Goal: Transaction & Acquisition: Purchase product/service

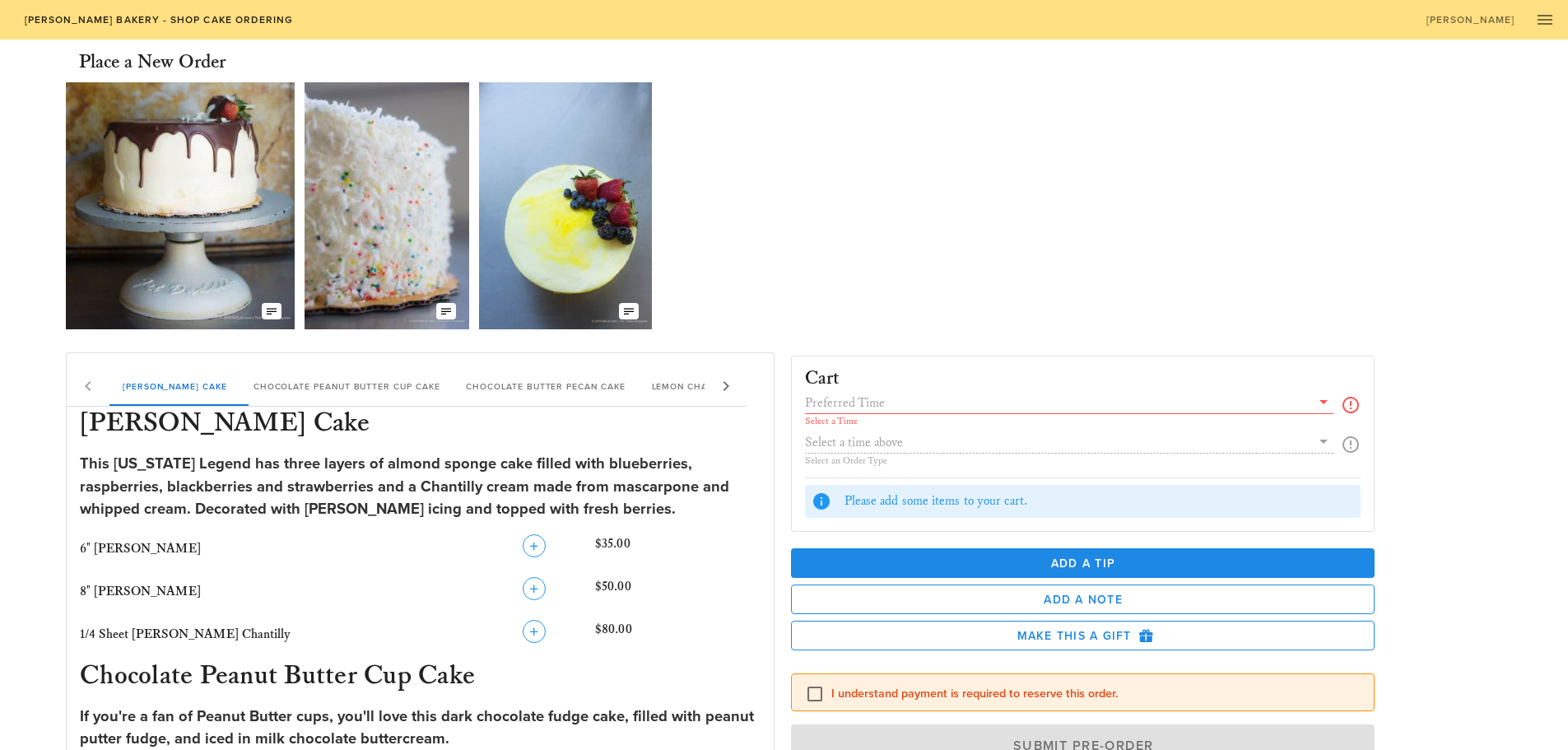
click at [1325, 404] on icon at bounding box center [1324, 401] width 20 height 20
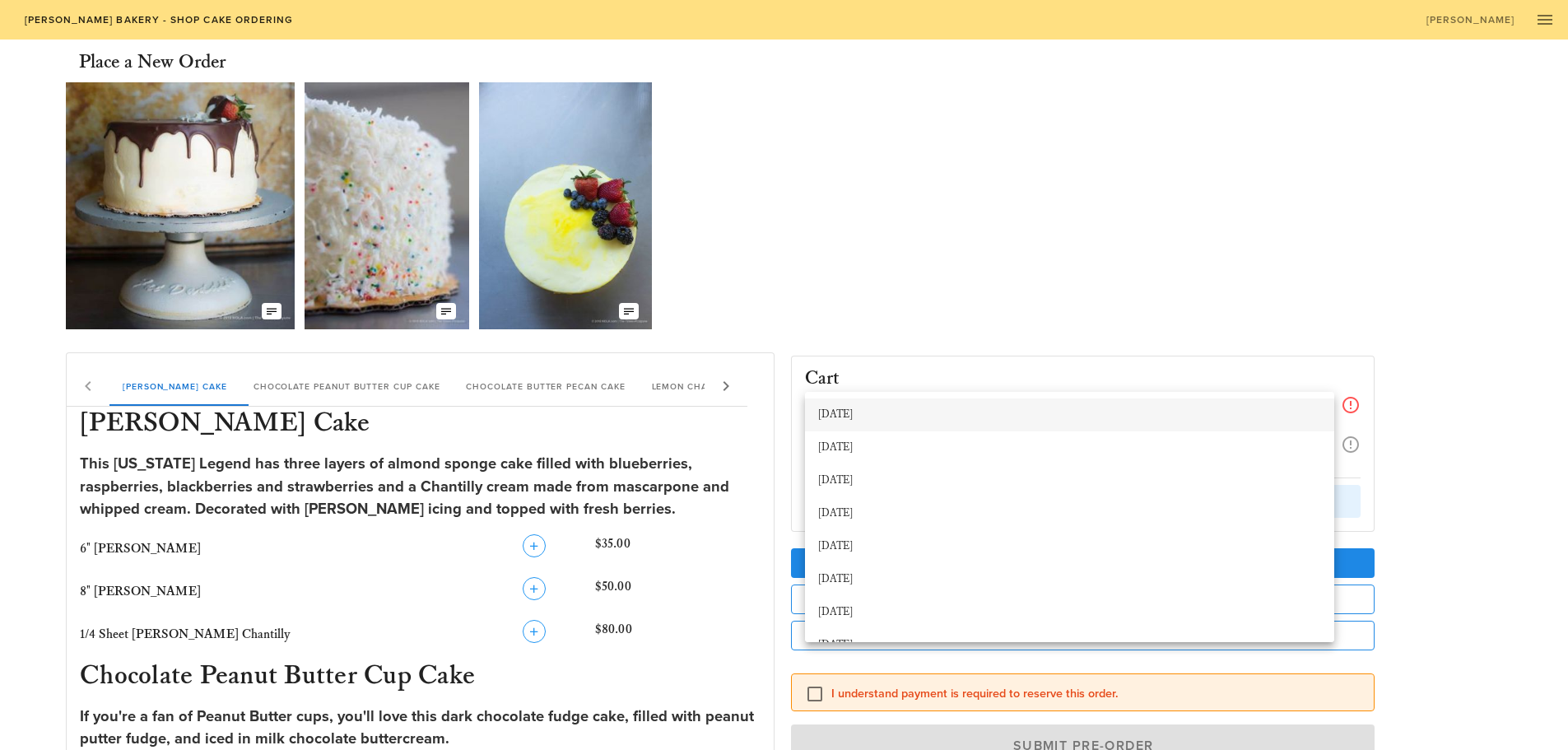
click at [846, 409] on div "[DATE]" at bounding box center [1069, 414] width 503 height 13
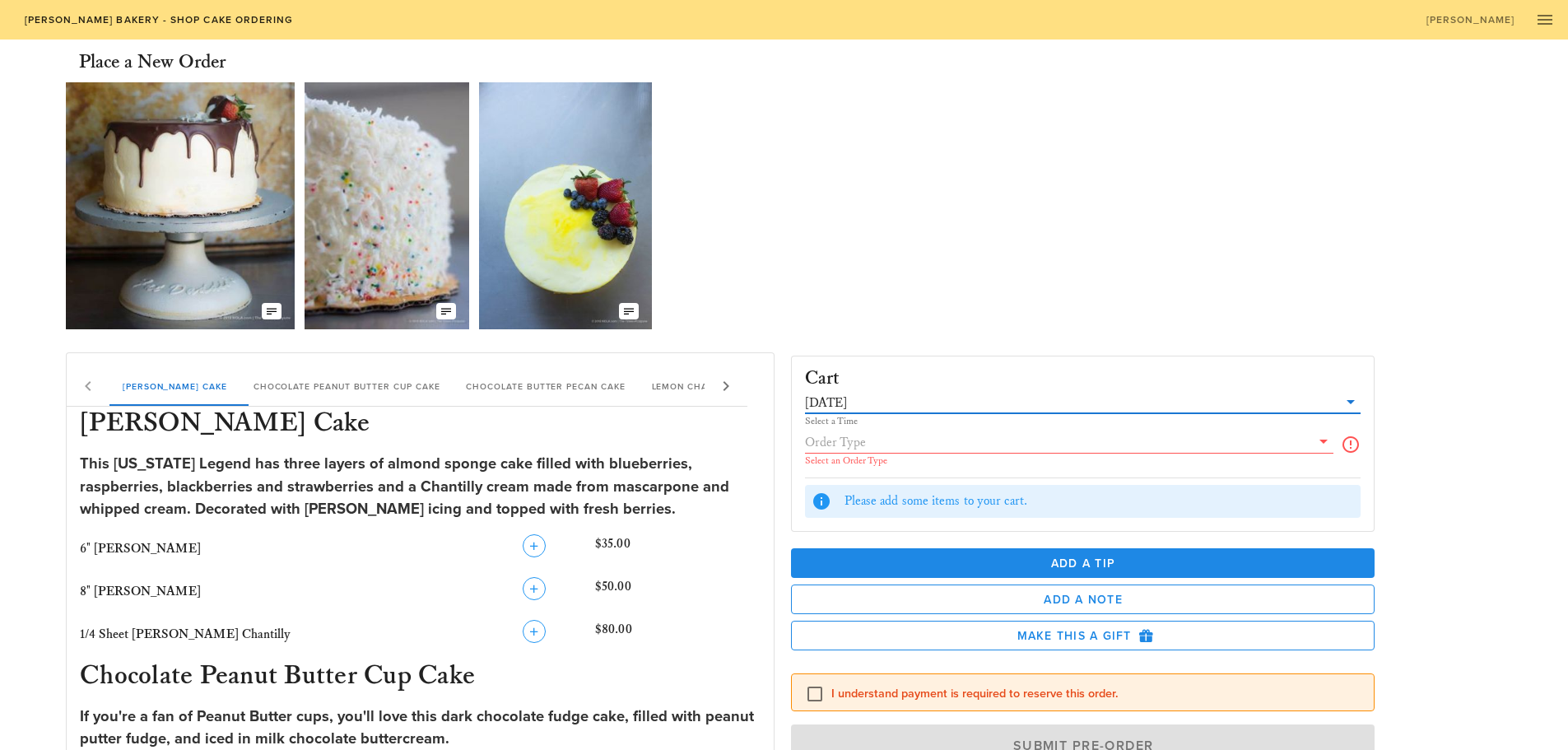
click at [842, 425] on div "Select a Time" at bounding box center [1083, 421] width 557 height 10
click at [960, 440] on input "text" at bounding box center [1058, 442] width 507 height 22
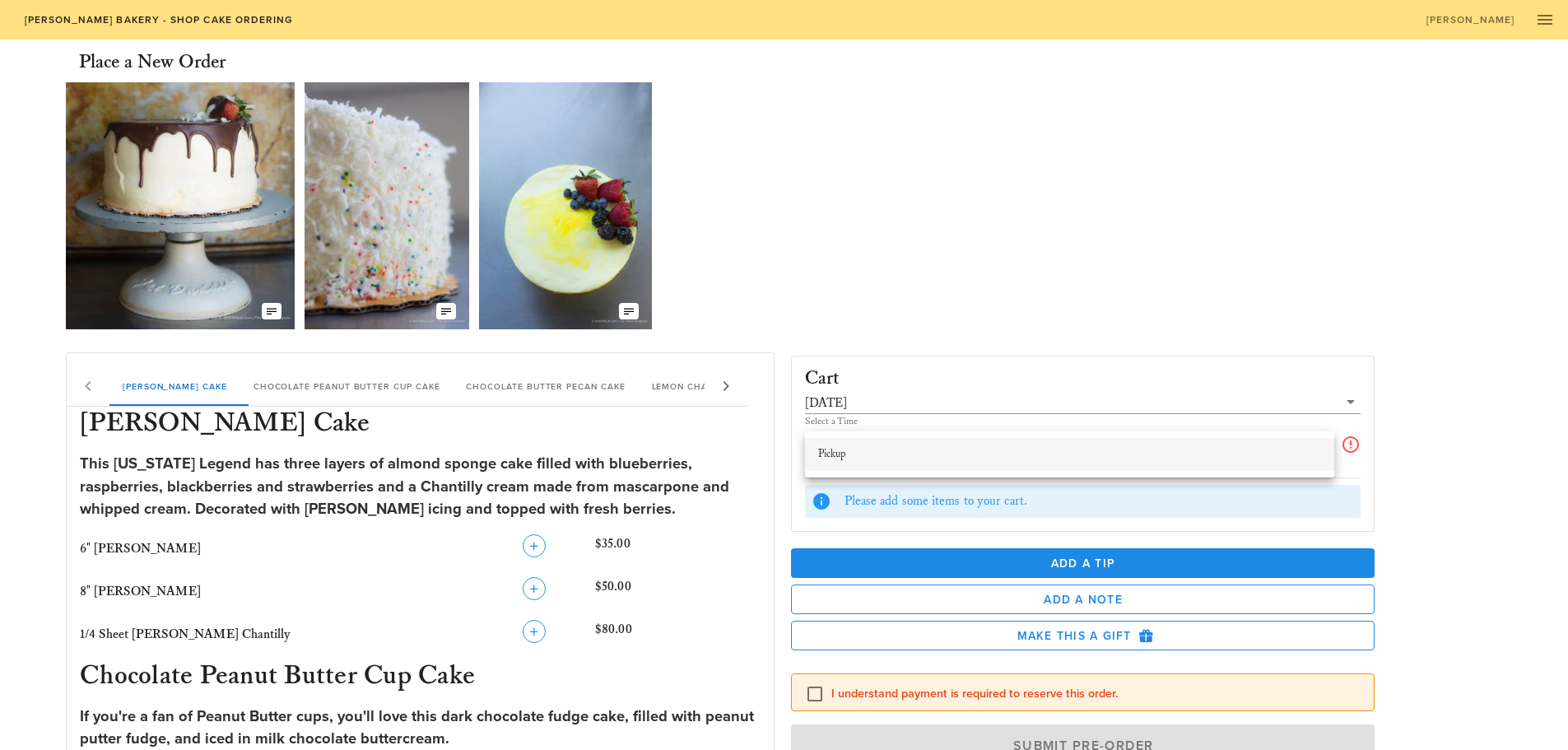
click at [851, 450] on div "Pickup" at bounding box center [1069, 454] width 503 height 13
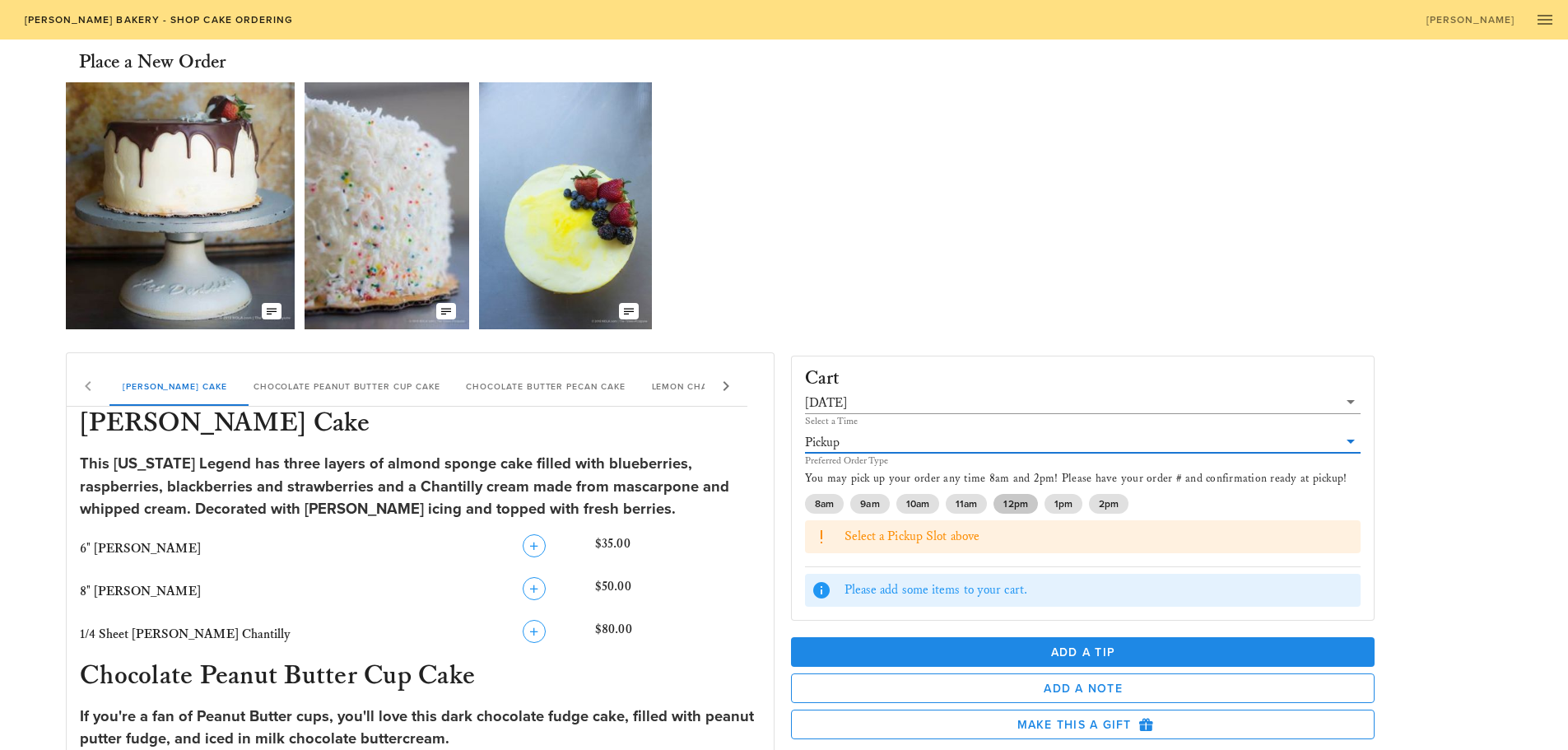
click at [1020, 504] on span "12pm" at bounding box center [1014, 503] width 24 height 20
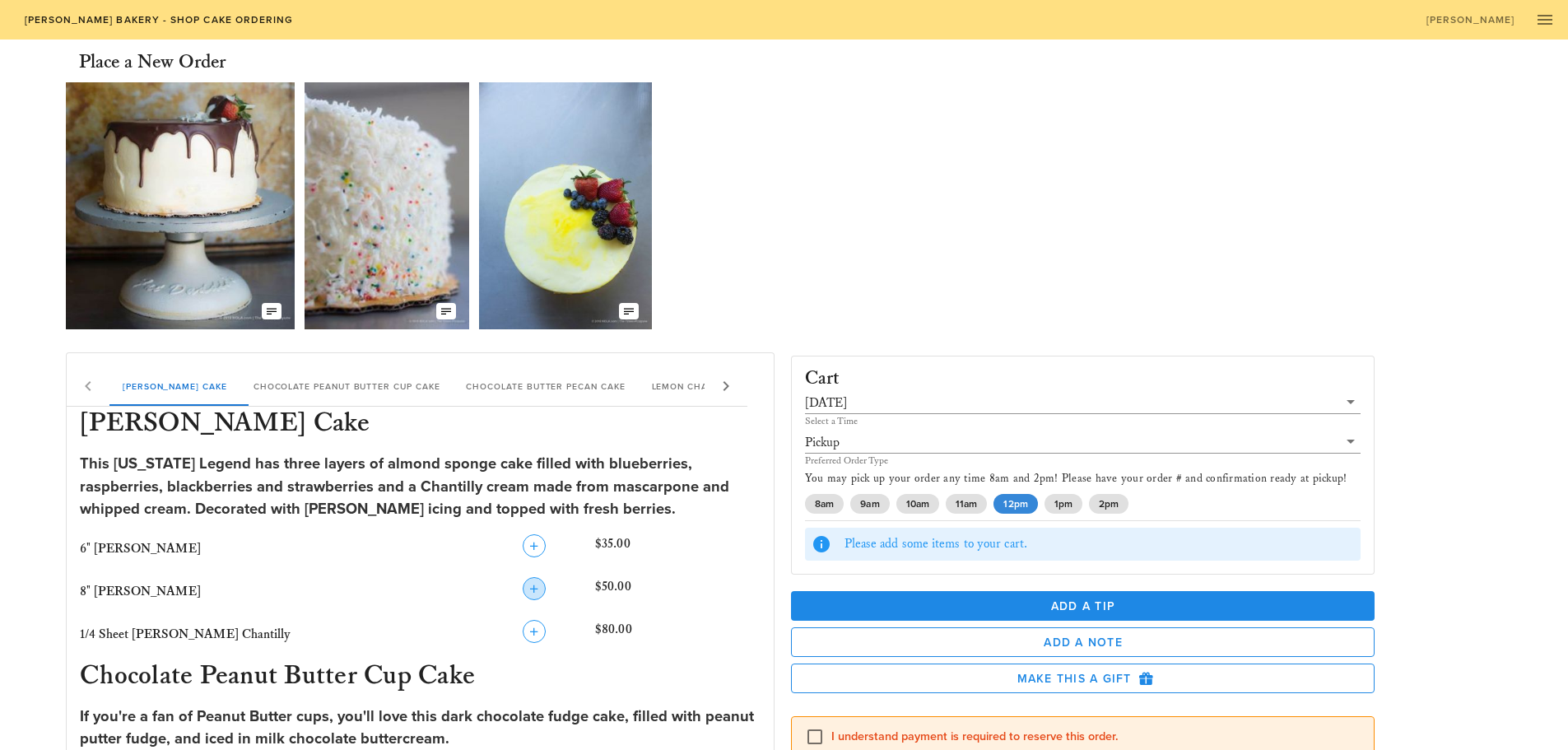
click at [527, 586] on icon "button" at bounding box center [534, 588] width 20 height 20
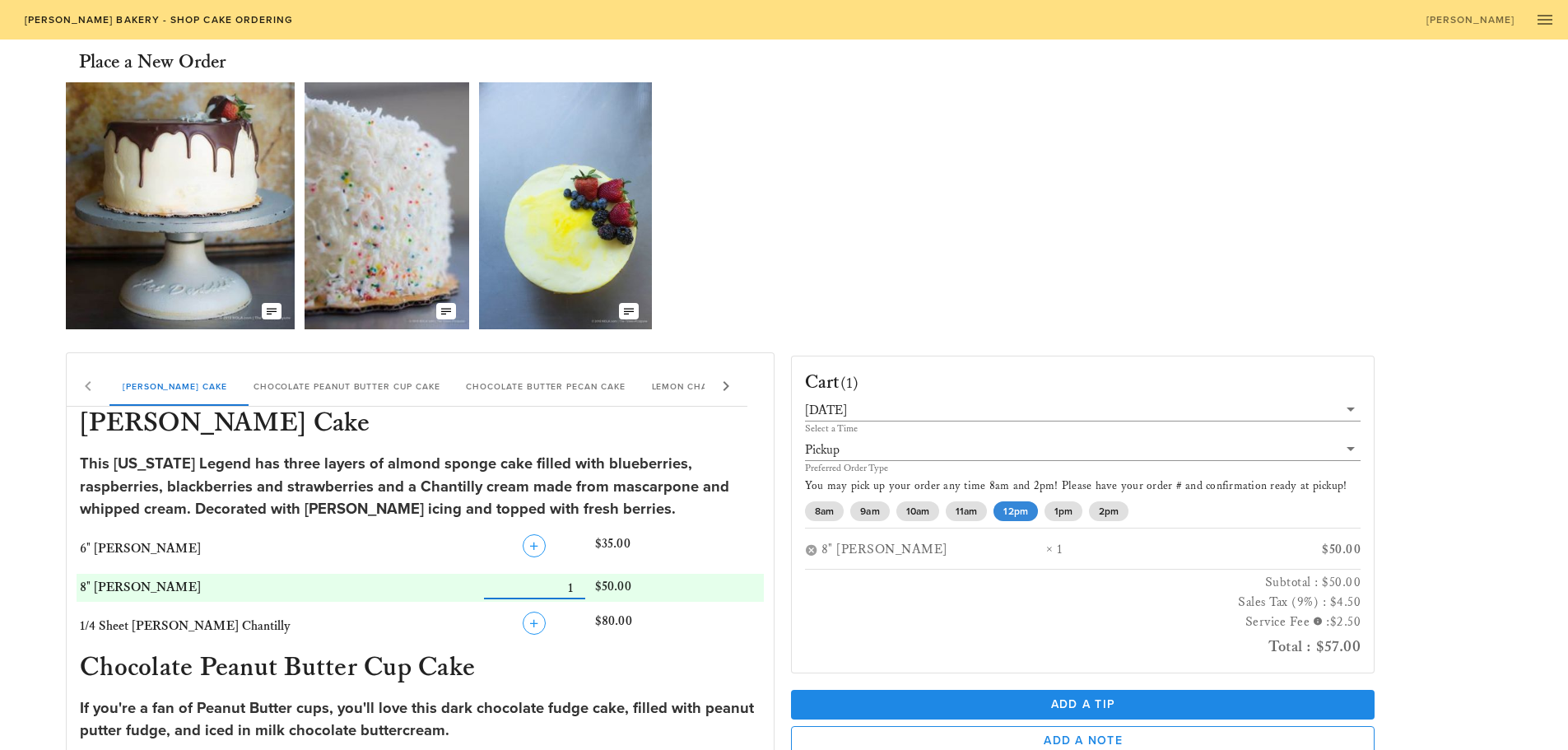
scroll to position [83, 0]
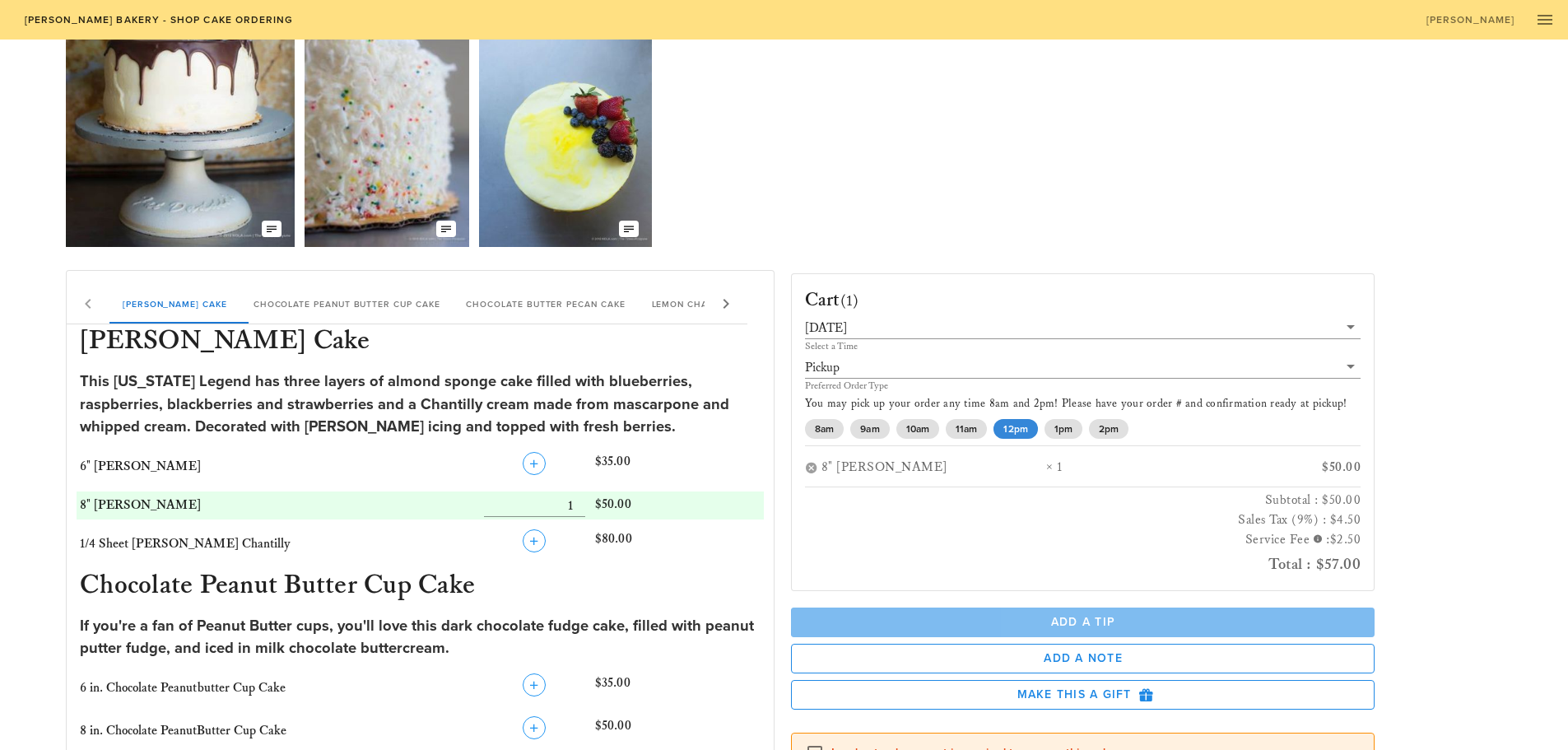
click at [1148, 617] on span "Add a Tip" at bounding box center [1084, 621] width 558 height 14
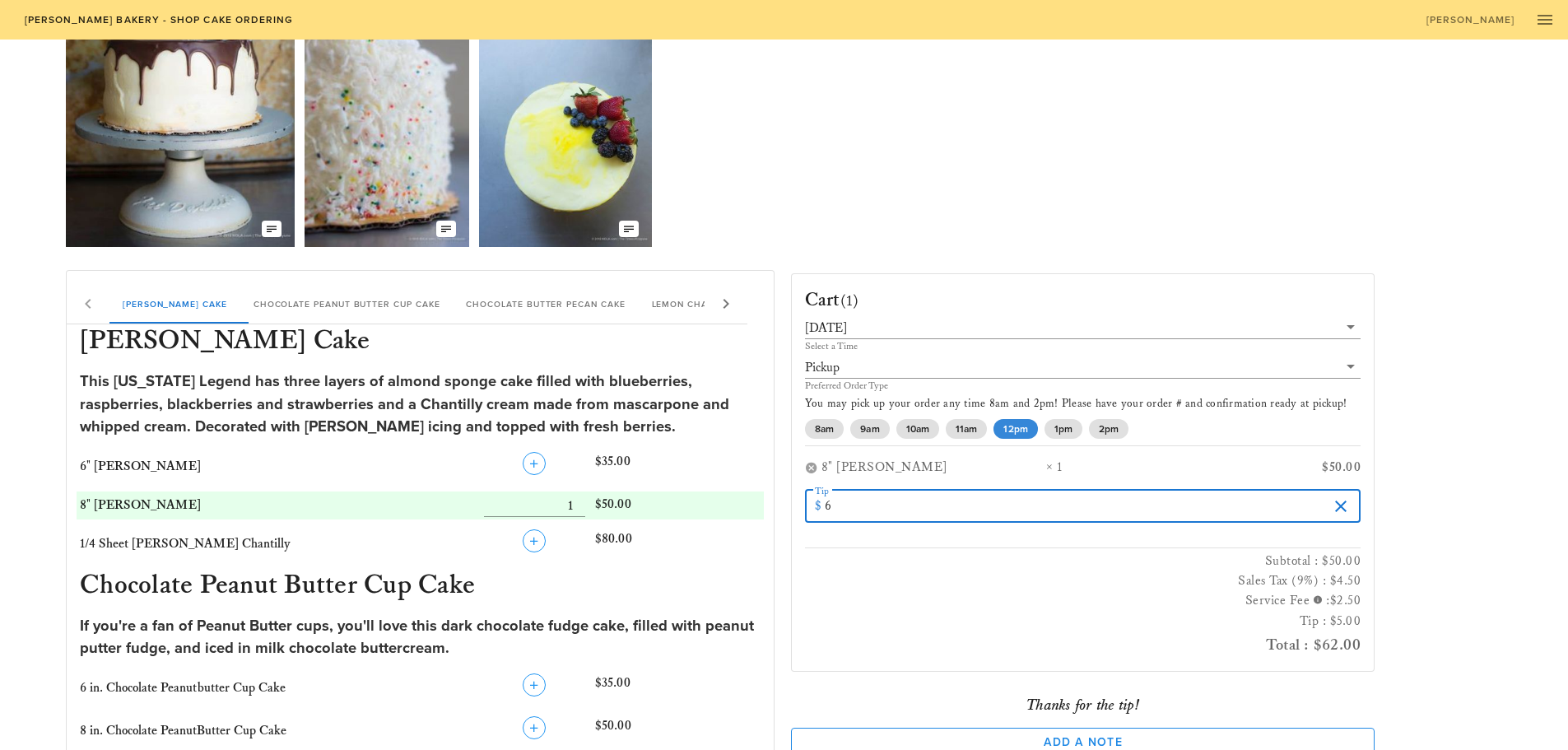
click at [1323, 500] on input "6" at bounding box center [1076, 507] width 504 height 26
click at [1323, 500] on input "7" at bounding box center [1076, 507] width 504 height 26
click at [1323, 500] on input "8" at bounding box center [1076, 507] width 504 height 26
click at [1323, 501] on input "9" at bounding box center [1076, 507] width 504 height 26
type input "10"
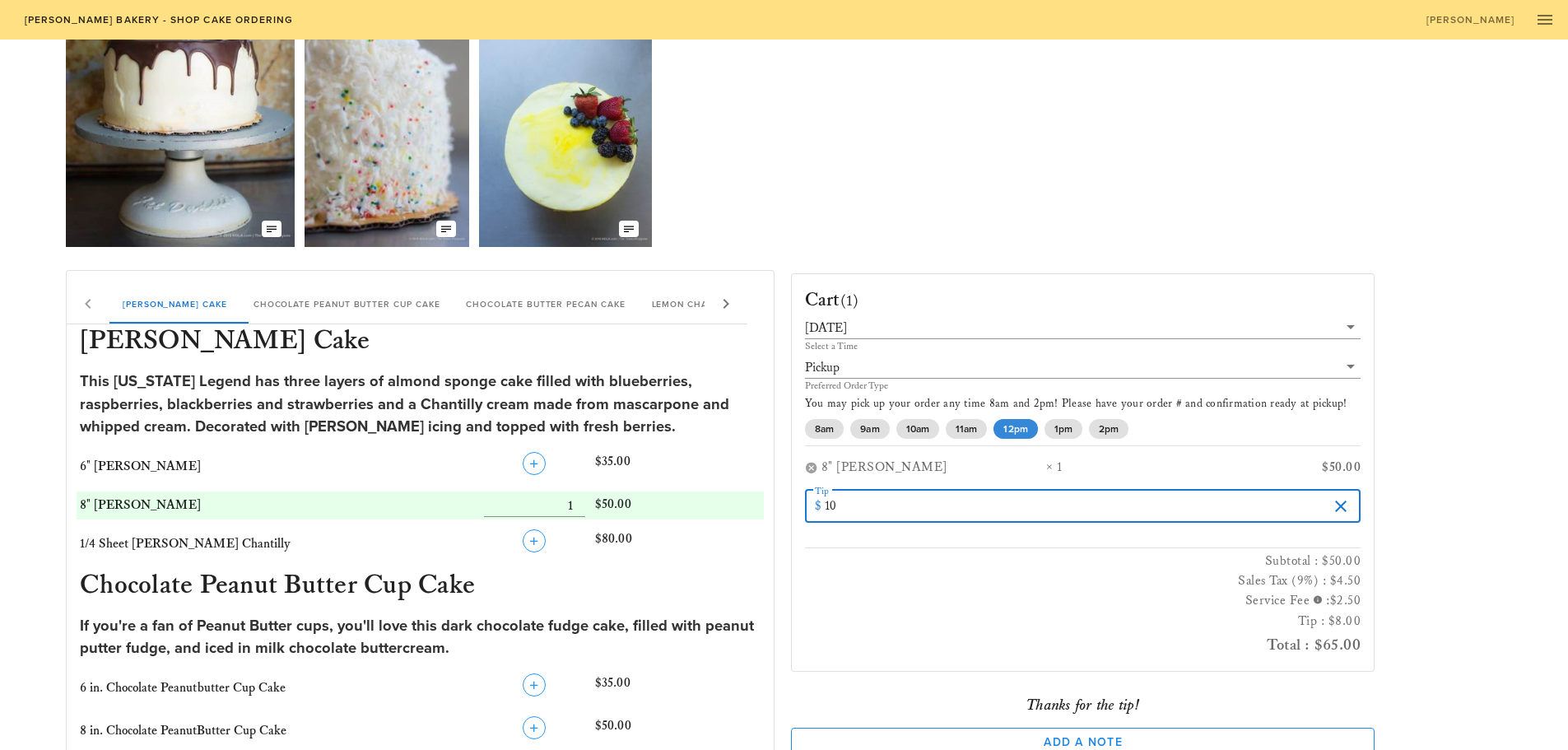
click at [1323, 501] on input "10" at bounding box center [1076, 507] width 504 height 26
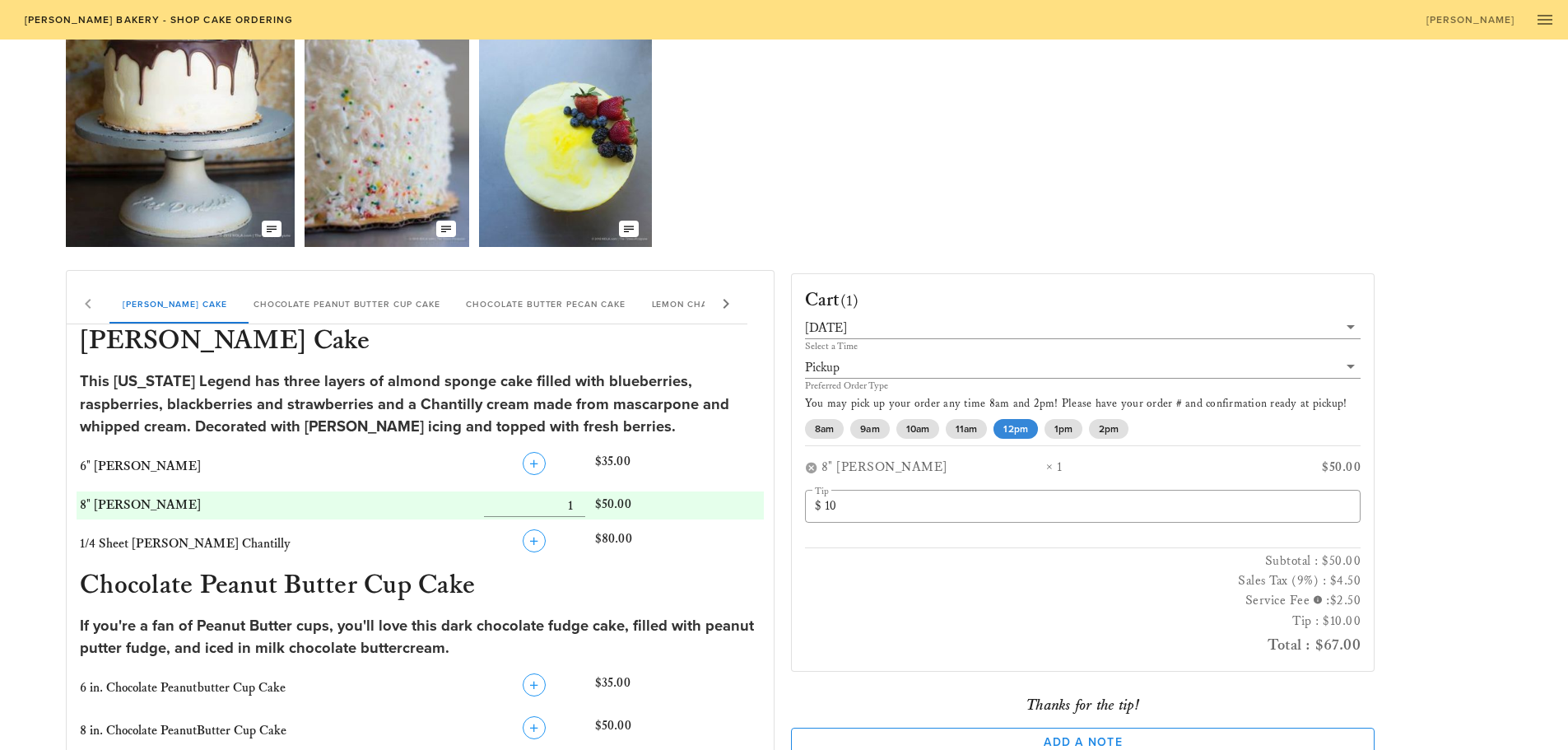
click at [1414, 417] on div "Cart (1) [DATE] Select a Time Pickup Preferred Order Type You may pick up your …" at bounding box center [1143, 610] width 725 height 700
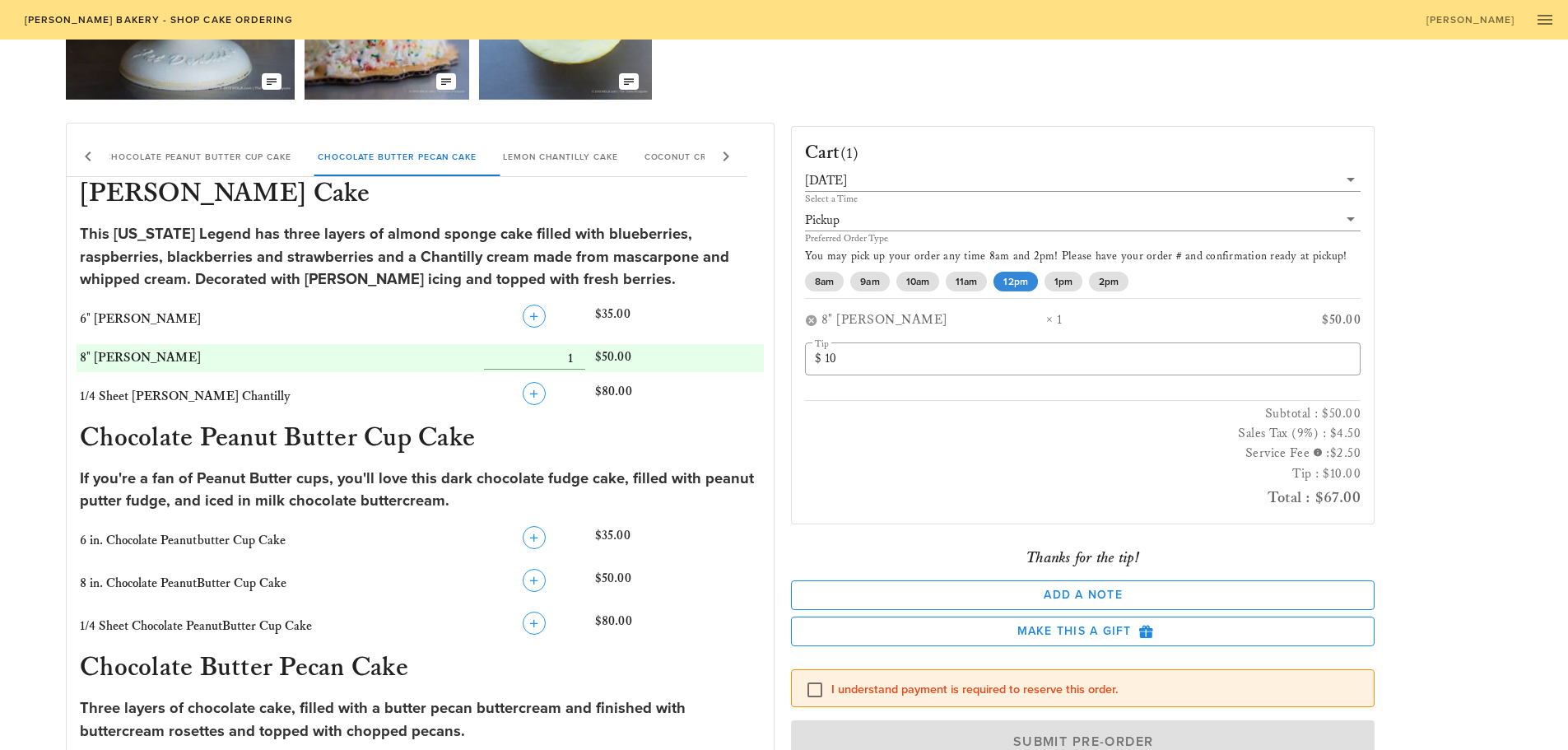
scroll to position [247, 0]
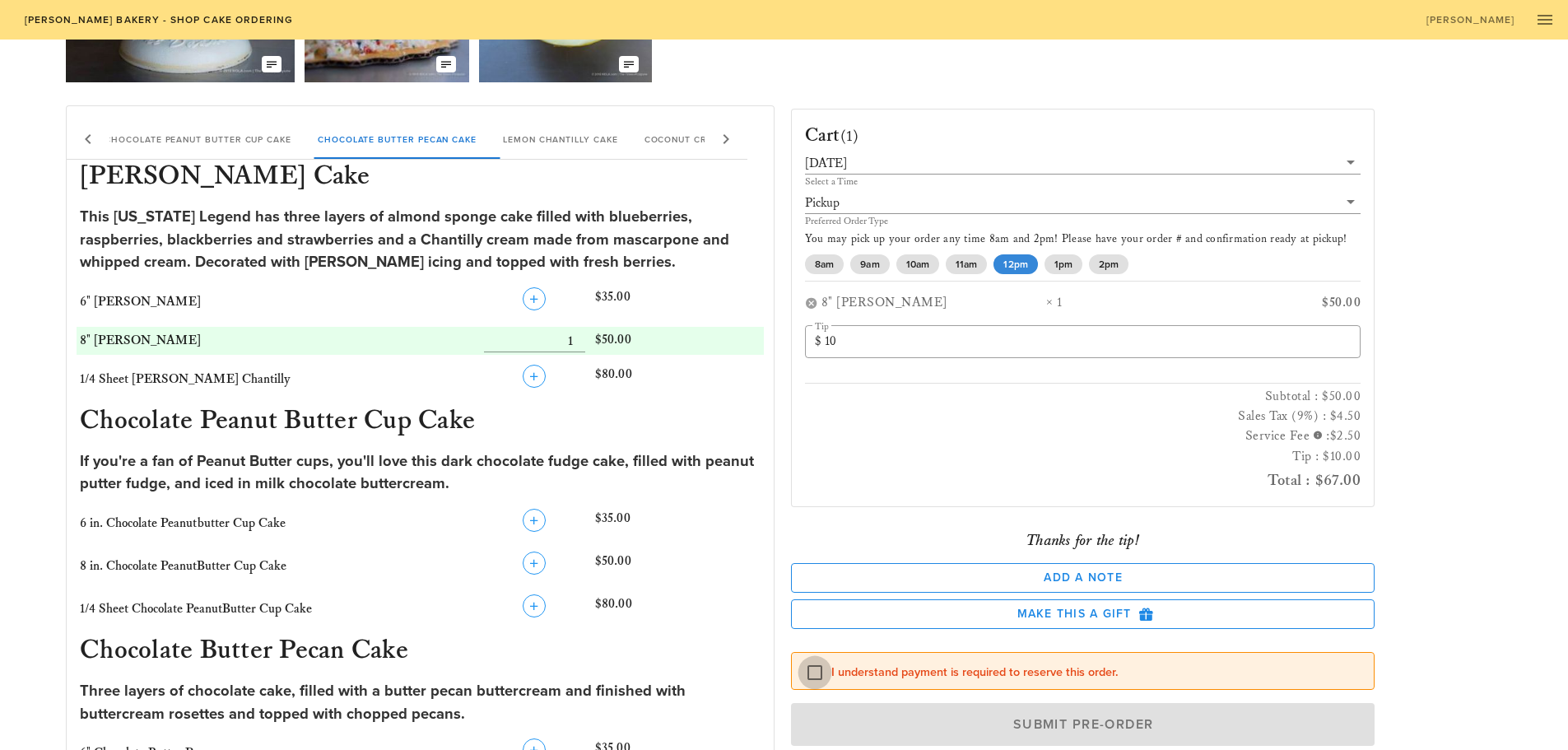
click at [808, 670] on div at bounding box center [815, 673] width 28 height 28
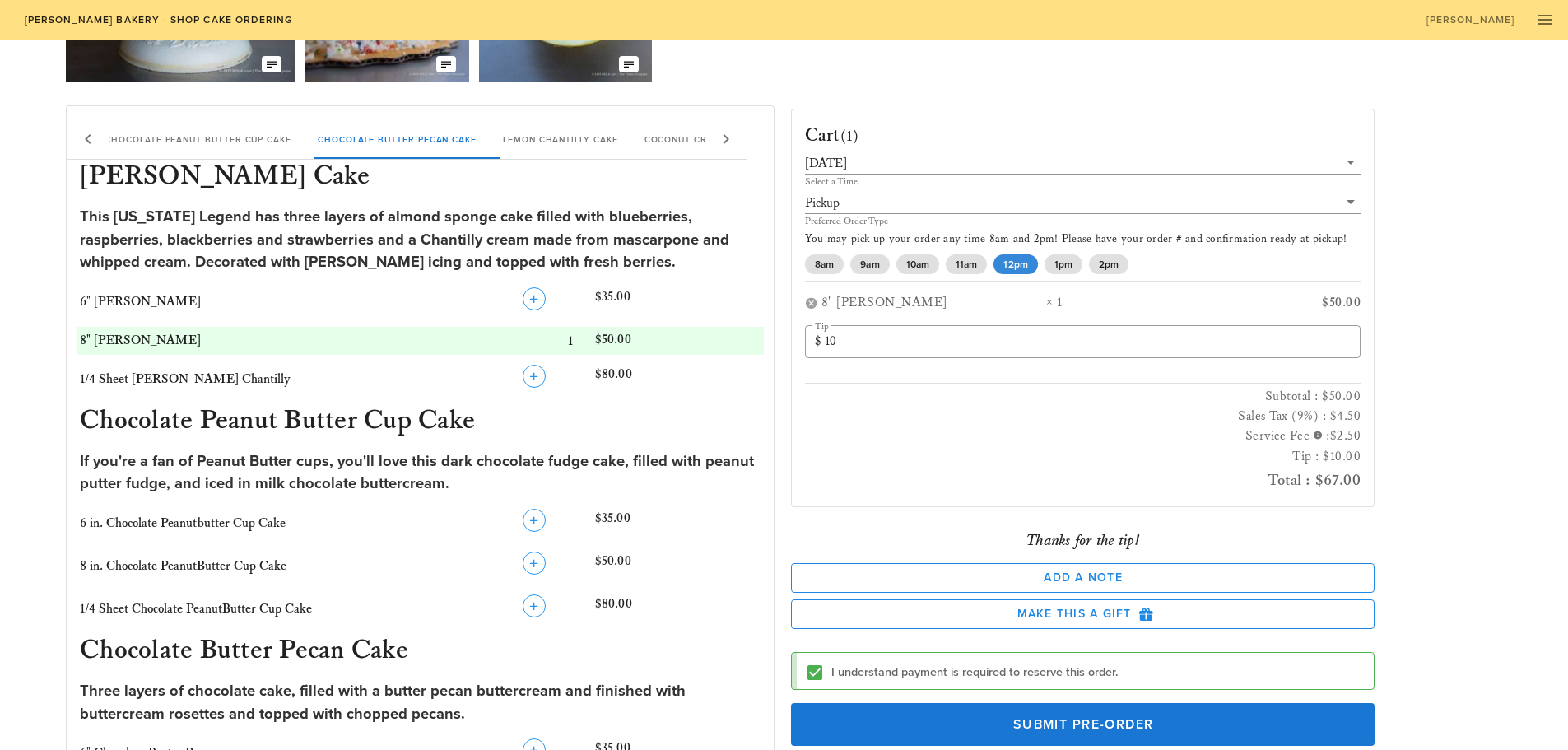
click at [1467, 483] on div "Cart (1) [DATE] Select a Time Pickup Preferred Order Type You may pick up your …" at bounding box center [1143, 445] width 725 height 700
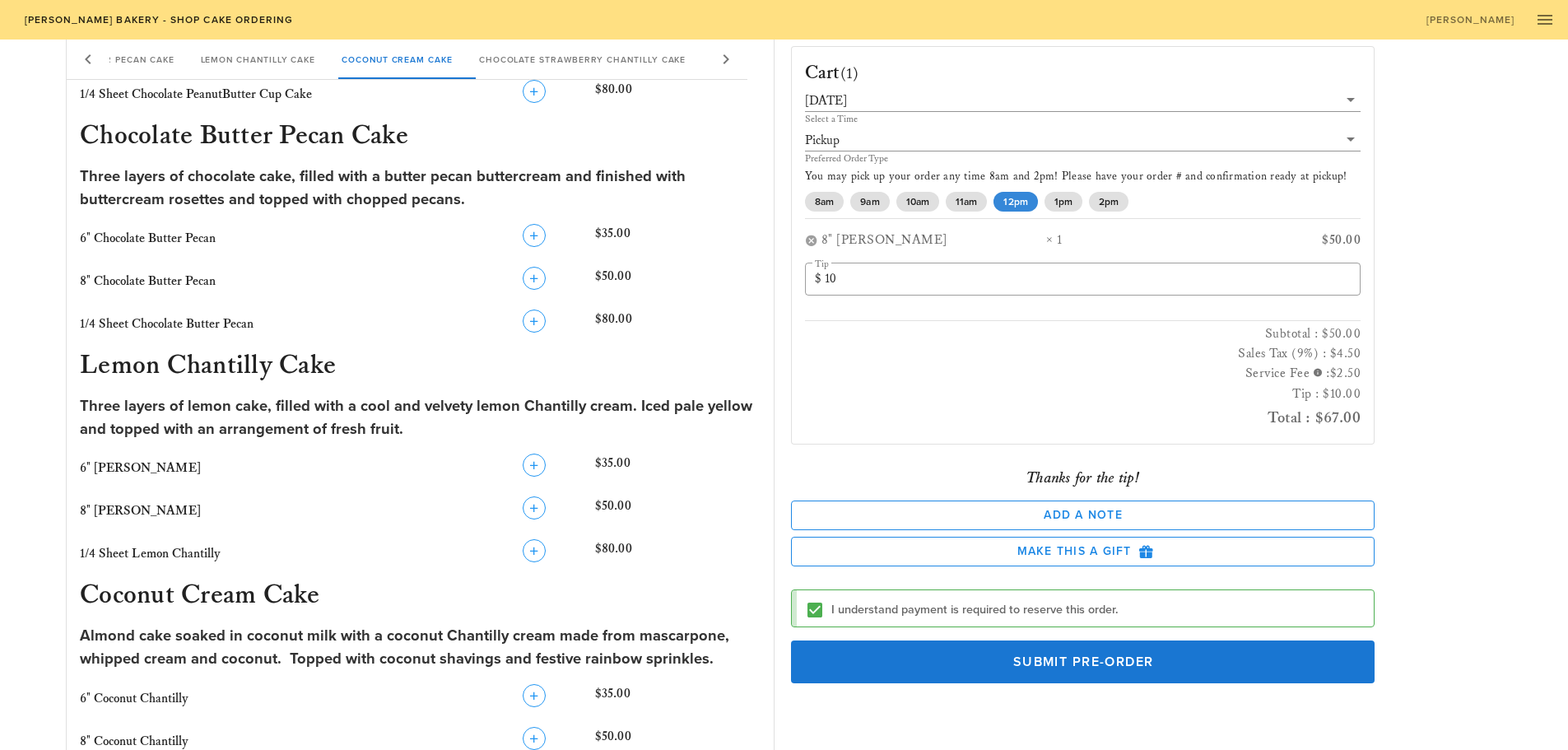
scroll to position [823, 0]
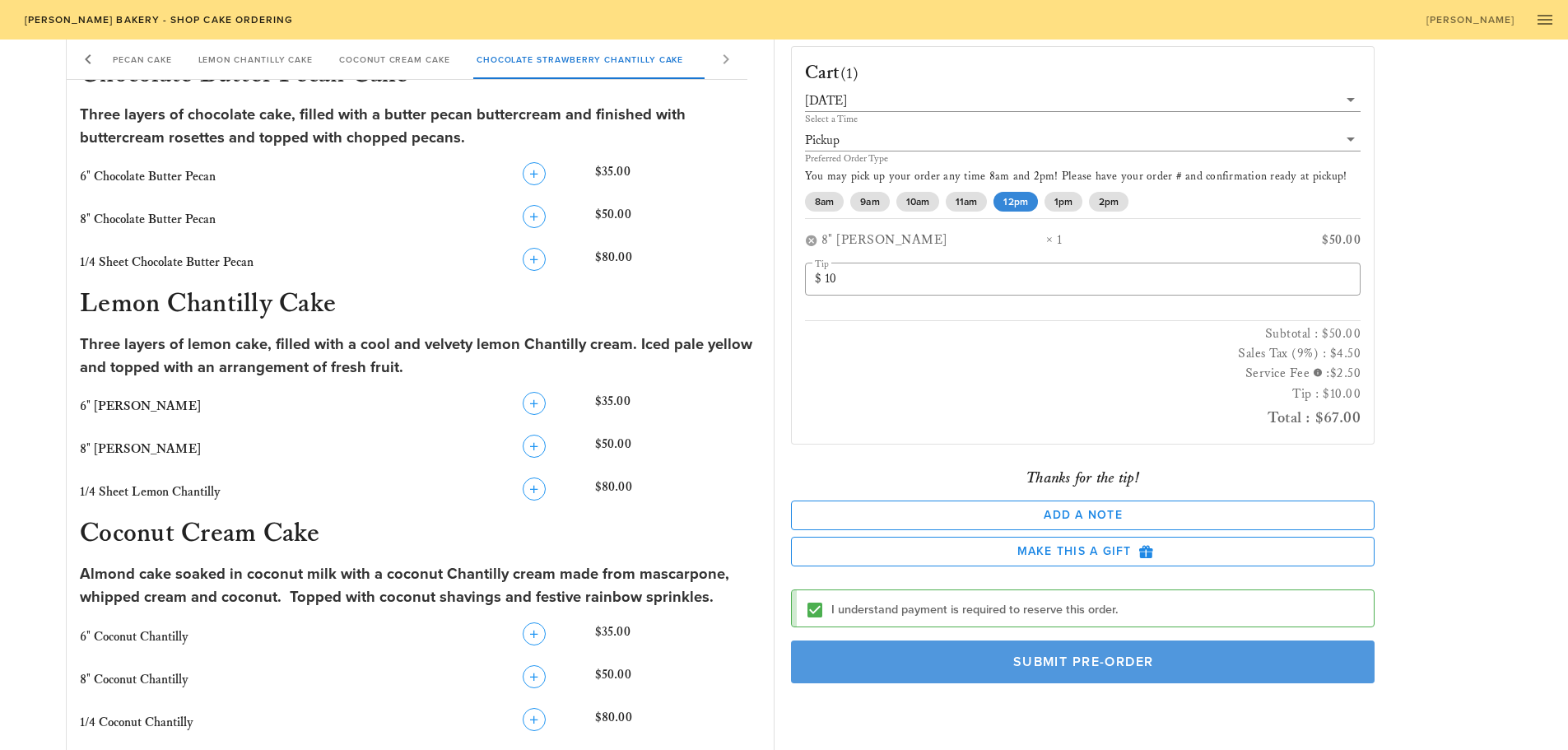
click at [1228, 653] on span "Submit Pre-Order" at bounding box center [1083, 662] width 546 height 17
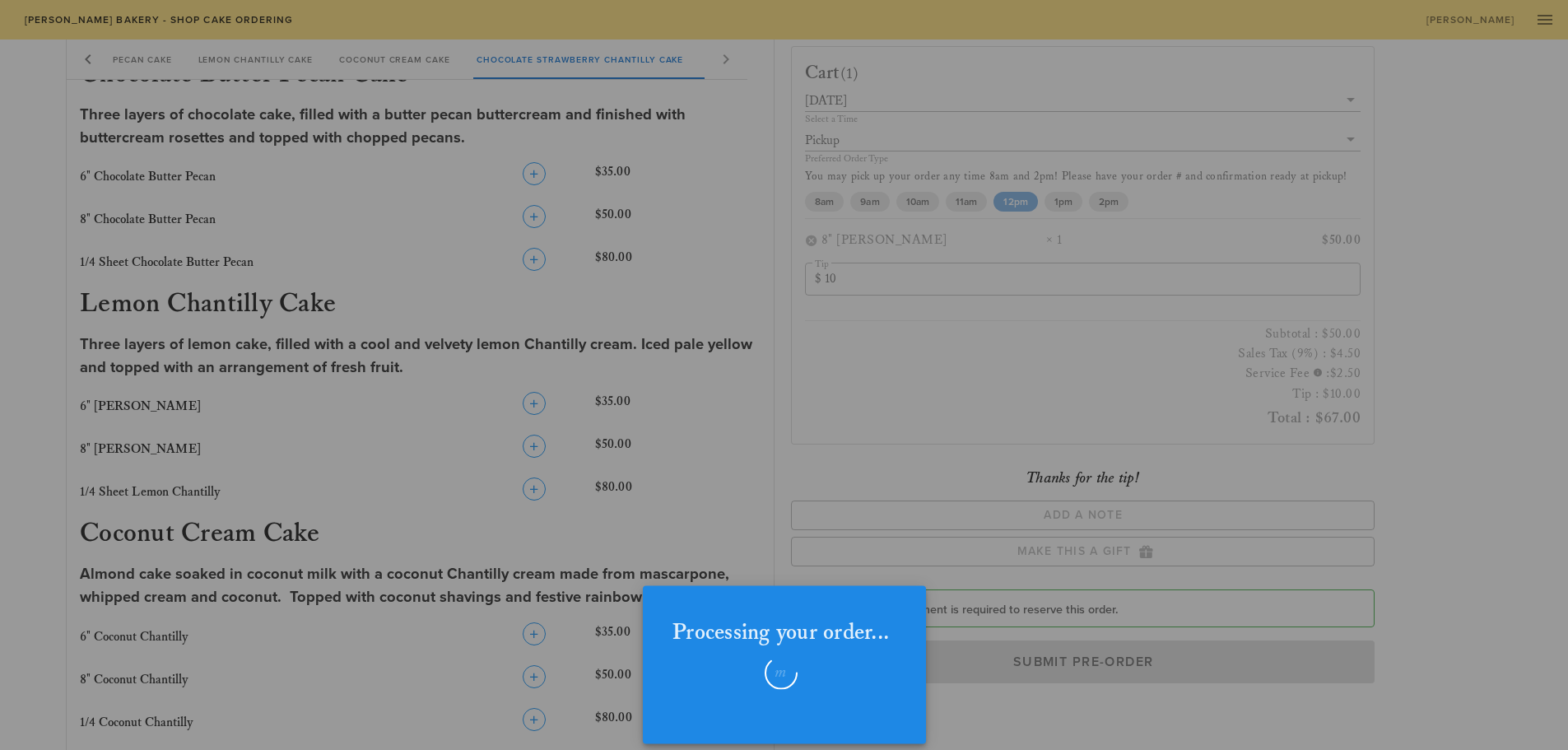
checkbox input "false"
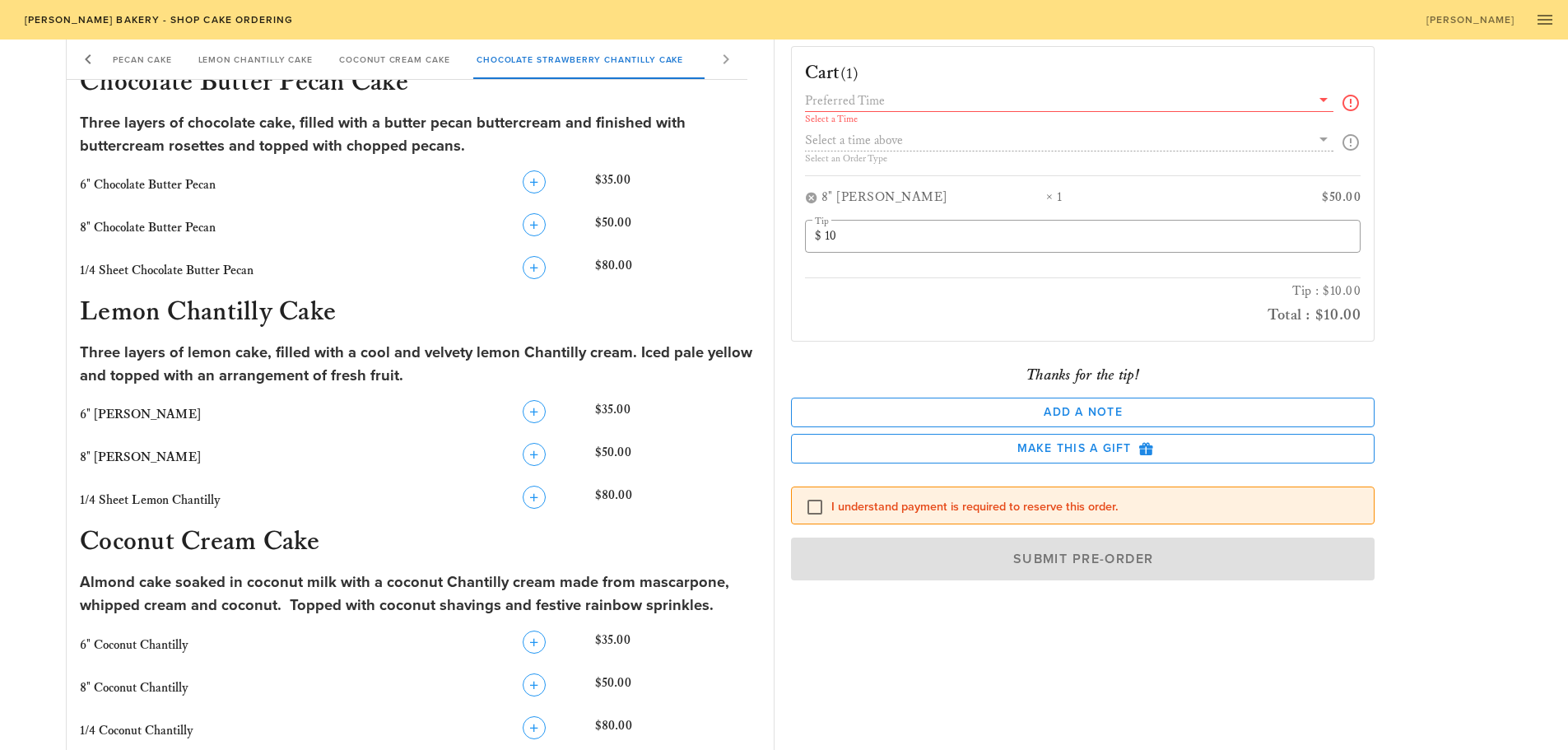
scroll to position [831, 0]
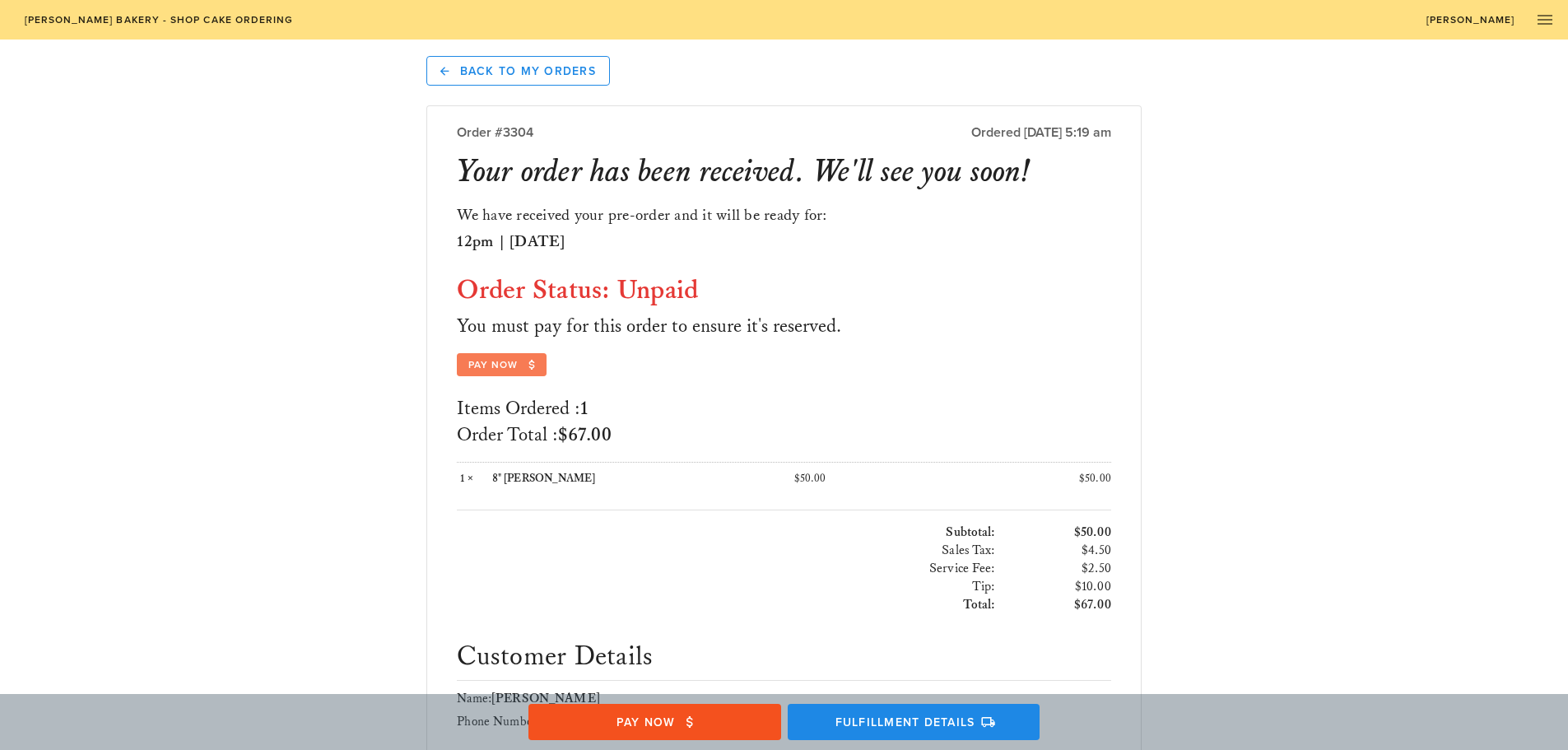
click at [505, 363] on span "Pay Now" at bounding box center [502, 365] width 70 height 15
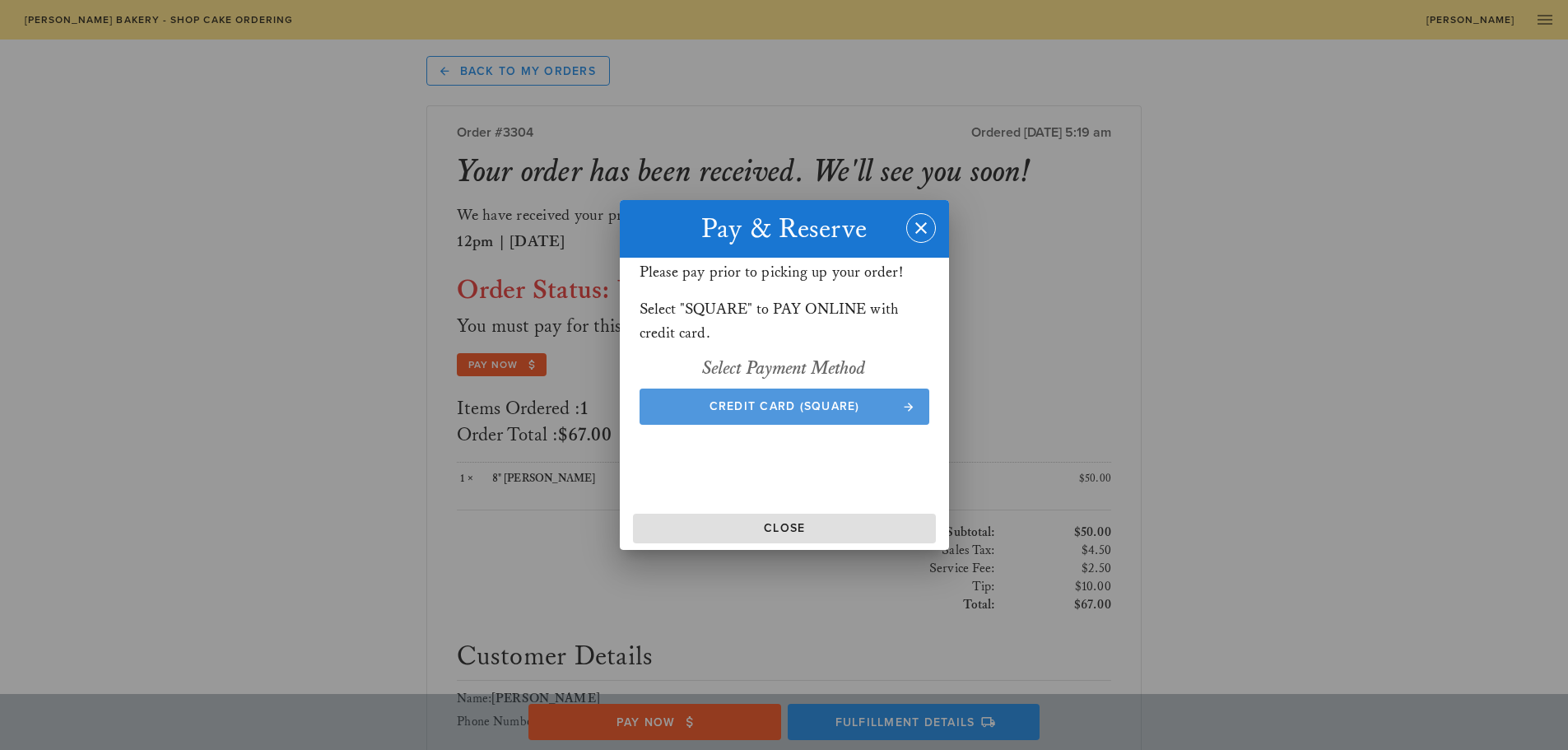
click at [742, 407] on span "Credit Card (Square)" at bounding box center [784, 406] width 258 height 14
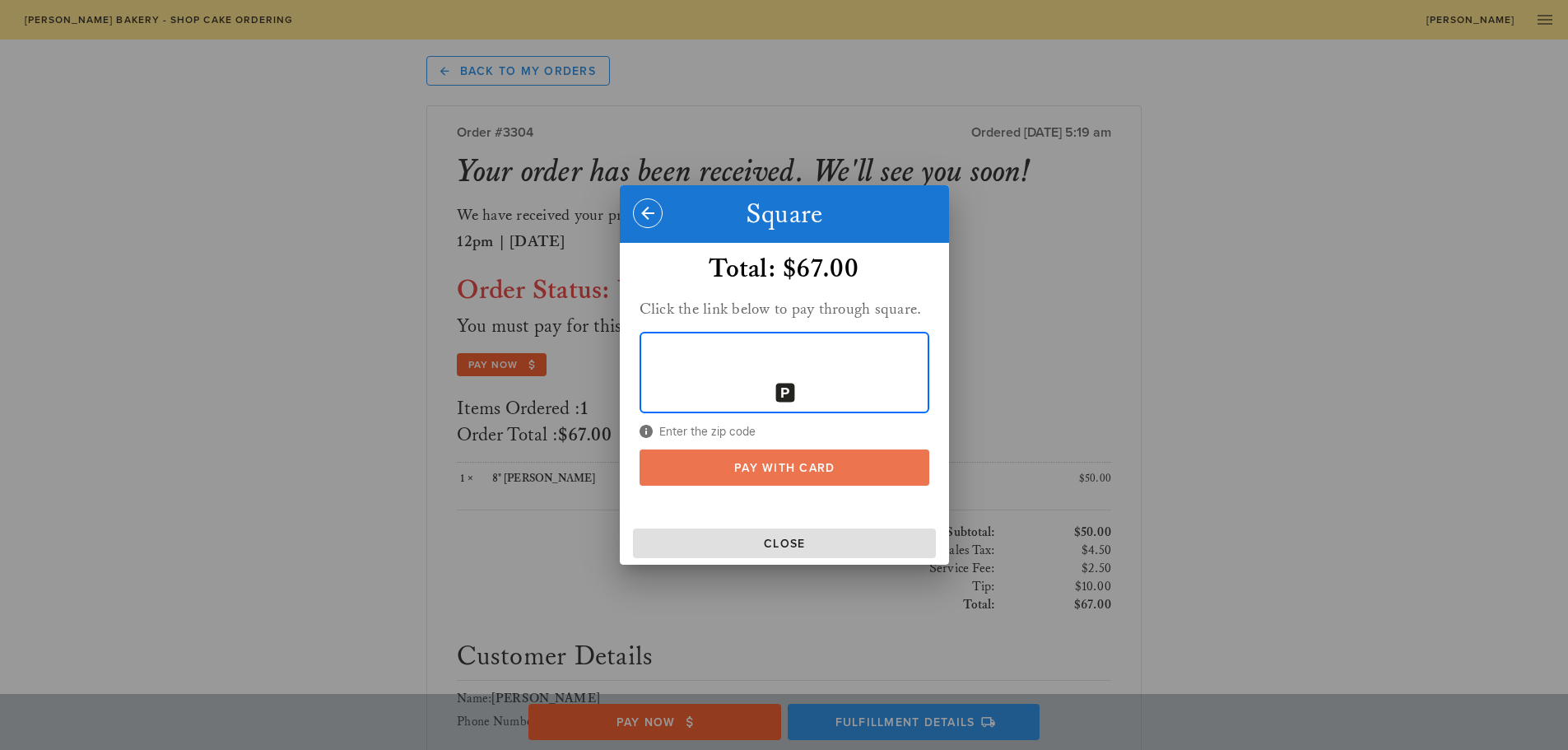
click at [825, 467] on span "Pay With Card" at bounding box center [784, 467] width 258 height 14
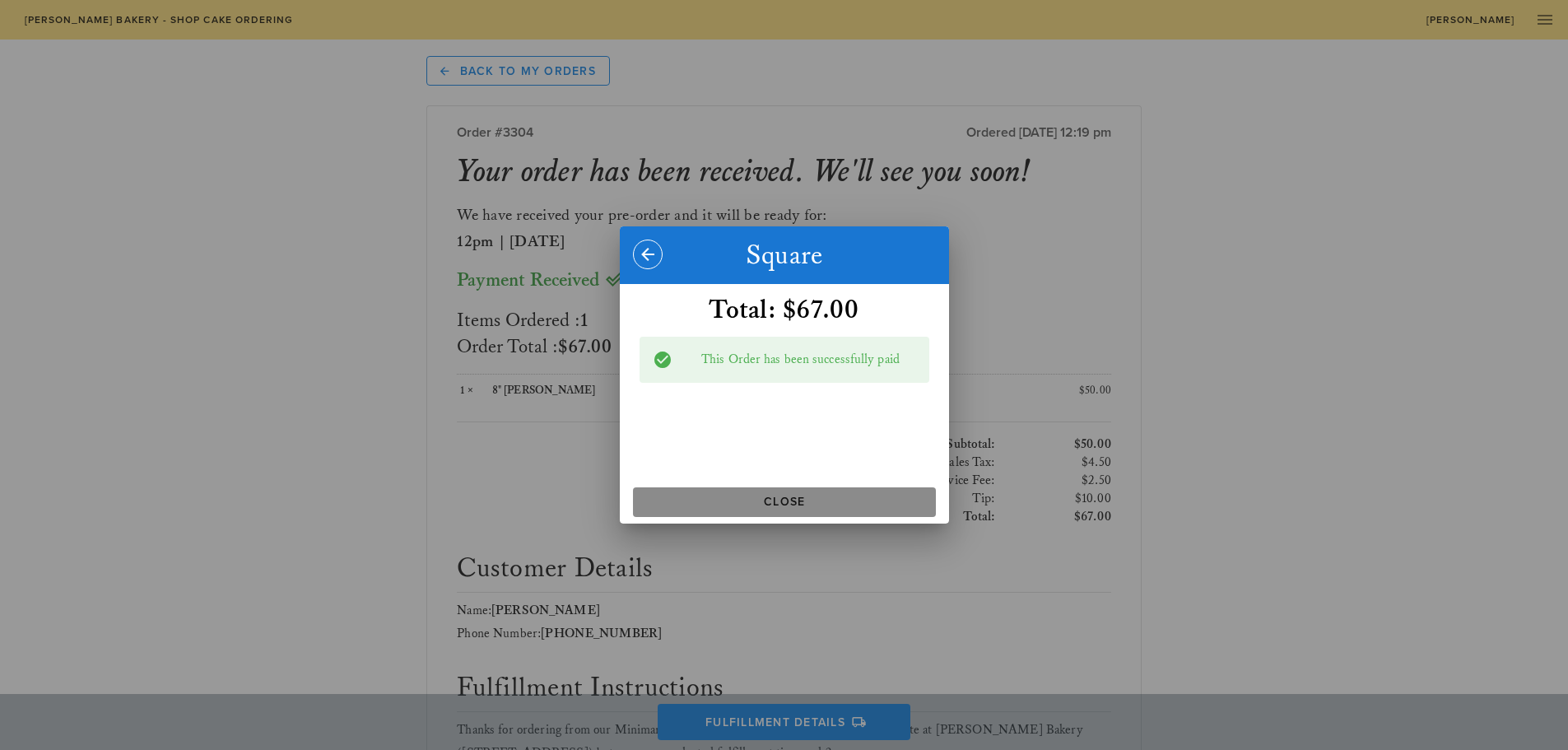
click at [796, 513] on button "Close" at bounding box center [784, 502] width 303 height 30
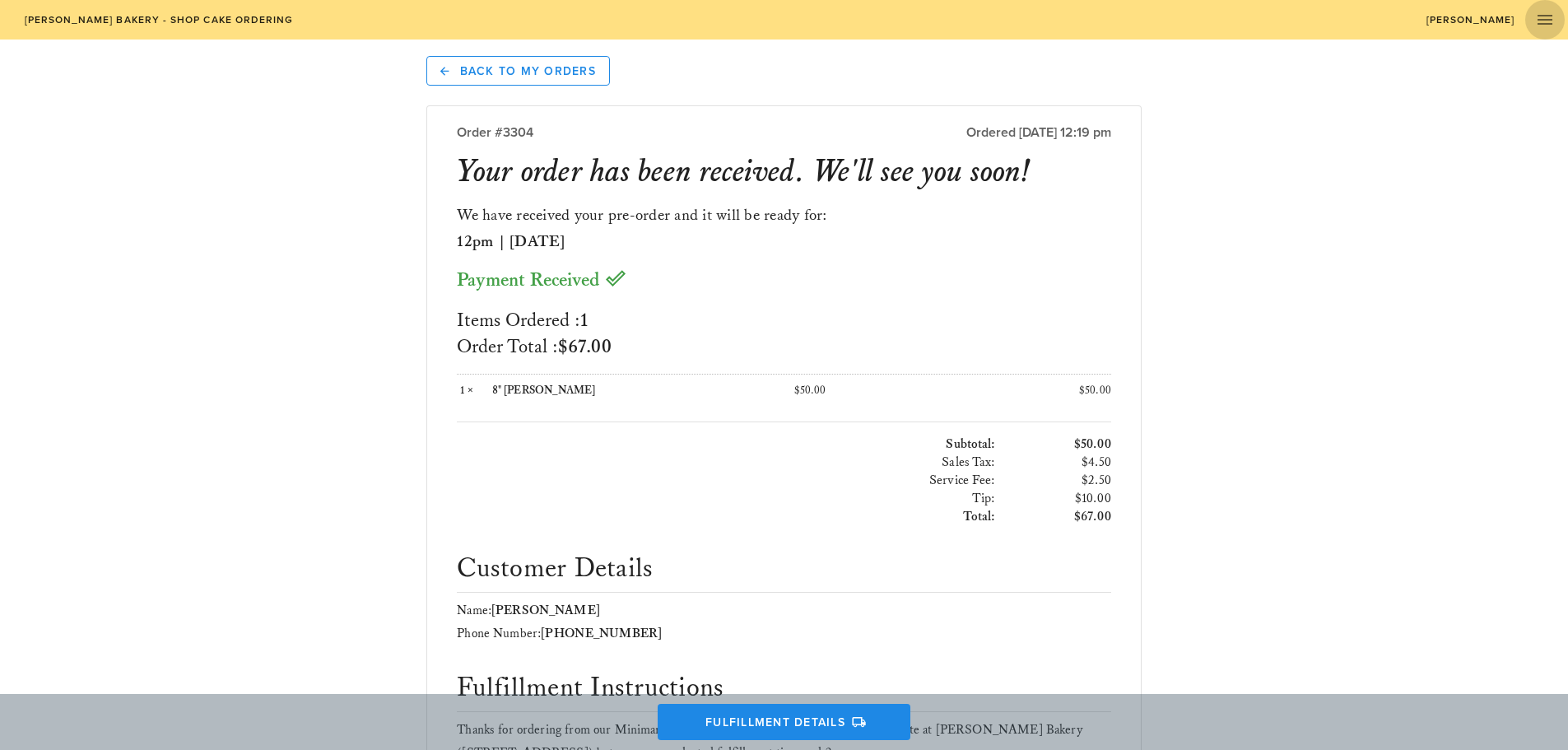
click at [1554, 23] on icon "button" at bounding box center [1544, 20] width 20 height 20
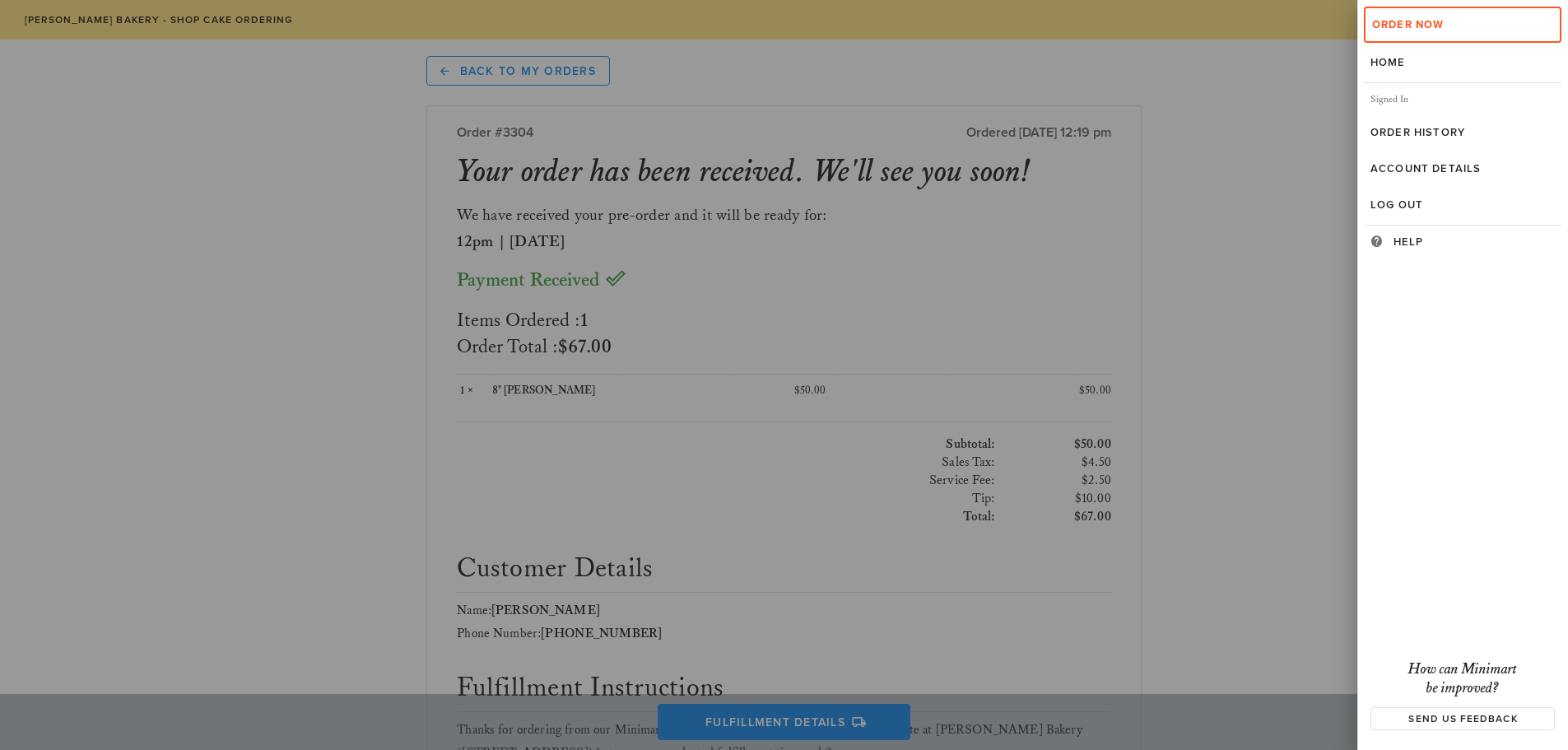
click at [285, 131] on div at bounding box center [784, 375] width 1568 height 750
